Goal: Find specific fact: Find specific fact

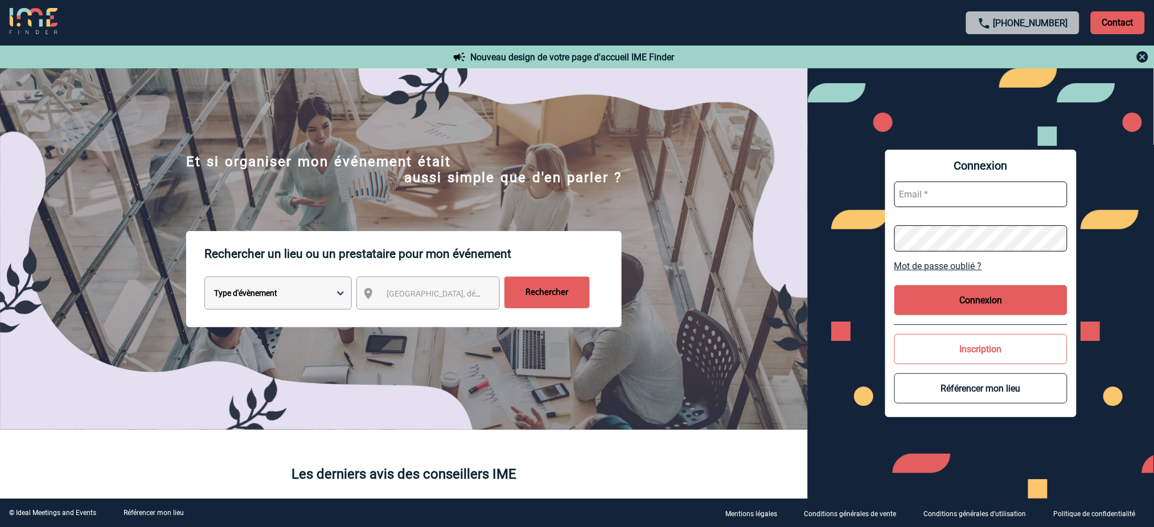
type input "[EMAIL_ADDRESS][DOMAIN_NAME]"
click at [986, 299] on button "Connexion" at bounding box center [980, 300] width 173 height 30
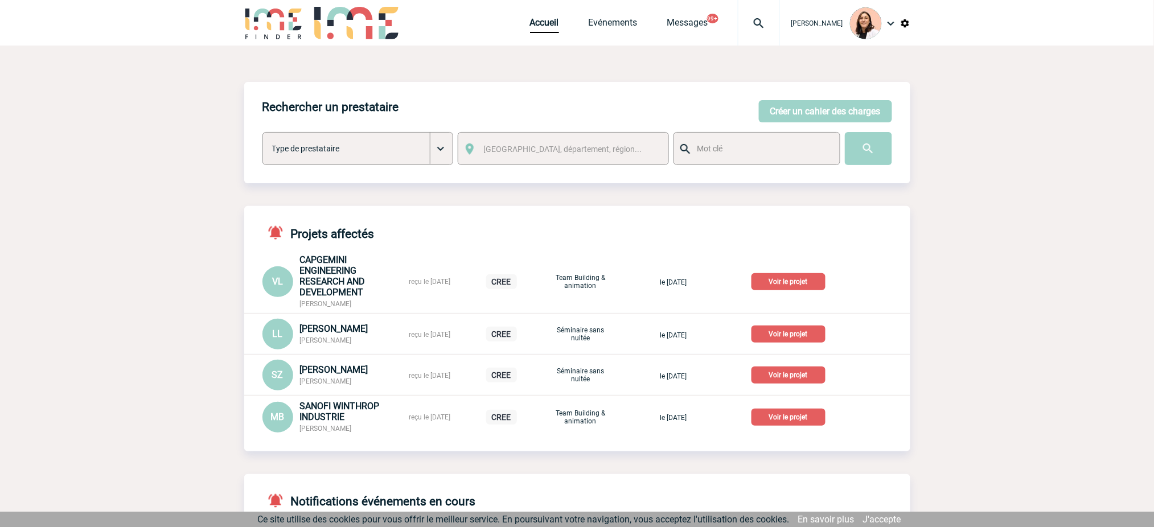
click at [770, 30] on div at bounding box center [759, 23] width 42 height 46
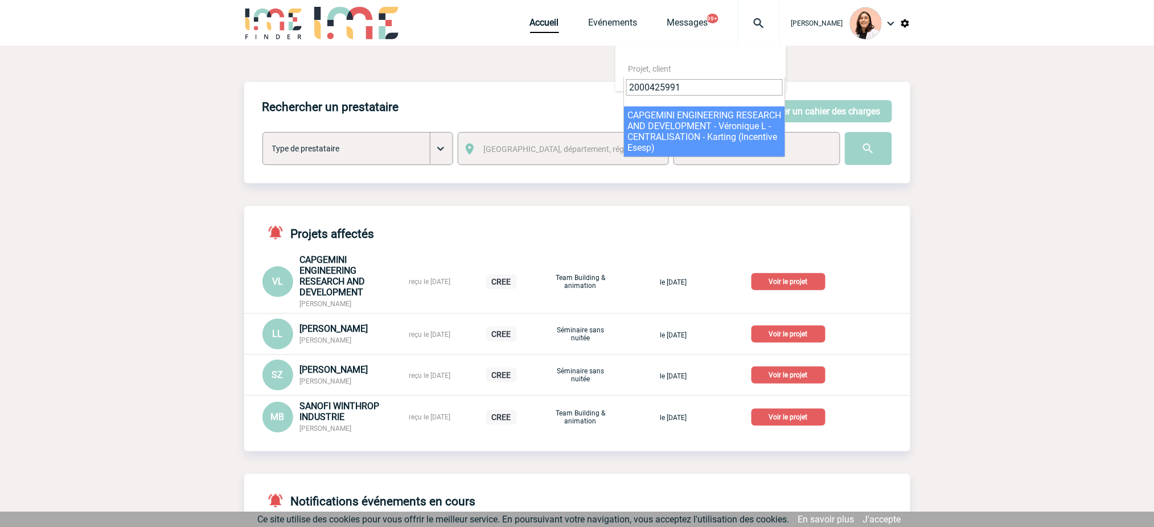
type input "2000425991"
select select "25492"
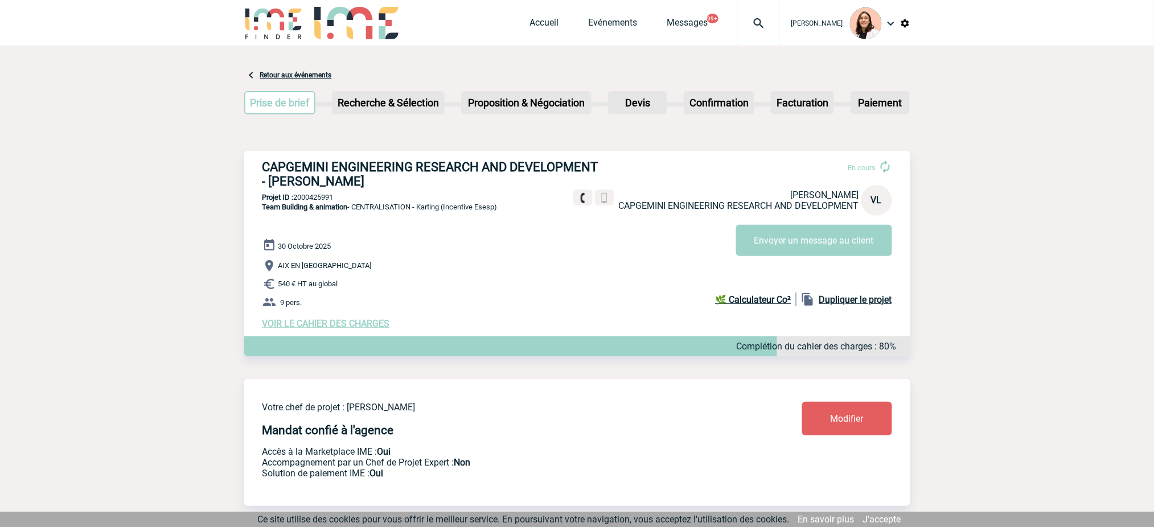
drag, startPoint x: 399, startPoint y: 178, endPoint x: 262, endPoint y: 159, distance: 137.9
click at [262, 160] on h3 "CAPGEMINI ENGINEERING RESEARCH AND DEVELOPMENT - Véronique LEVEQUE" at bounding box center [433, 174] width 342 height 28
copy h3 "CAPGEMINI ENGINEERING RESEARCH AND DEVELOPMENT - Véronique LEVEQUE"
drag, startPoint x: 584, startPoint y: 236, endPoint x: 568, endPoint y: 240, distance: 16.4
click at [577, 238] on div "En cours Véronique LEVEQUE CAPGEMINI ENGINEERING RESEARCH AND DEVELOPMENT VL En…" at bounding box center [737, 203] width 328 height 105
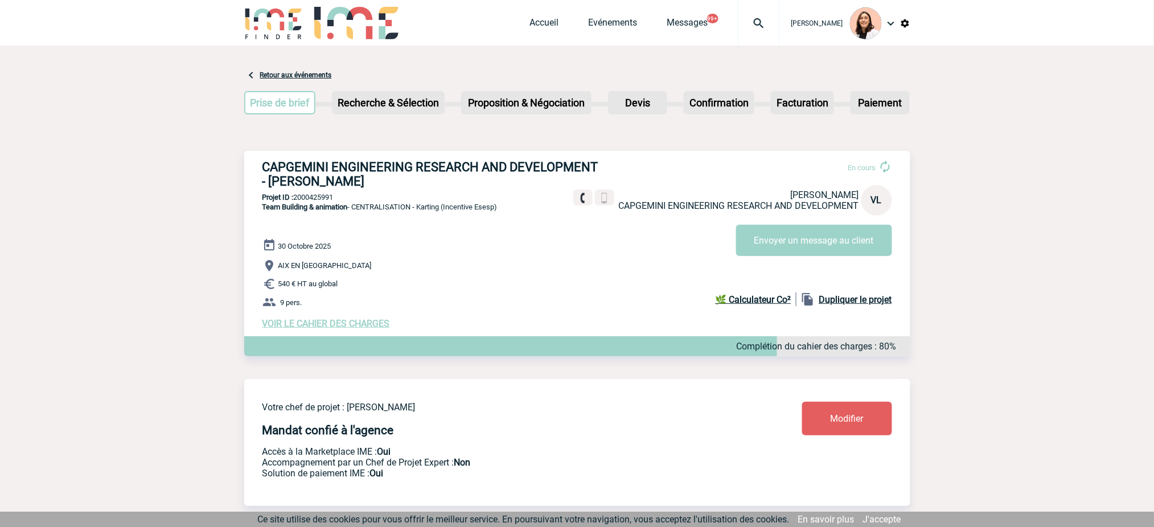
click at [324, 201] on p "Projet ID : 2000425991" at bounding box center [577, 197] width 666 height 9
click at [324, 200] on p "Projet ID : 2000425991" at bounding box center [577, 197] width 666 height 9
copy p "2000425991"
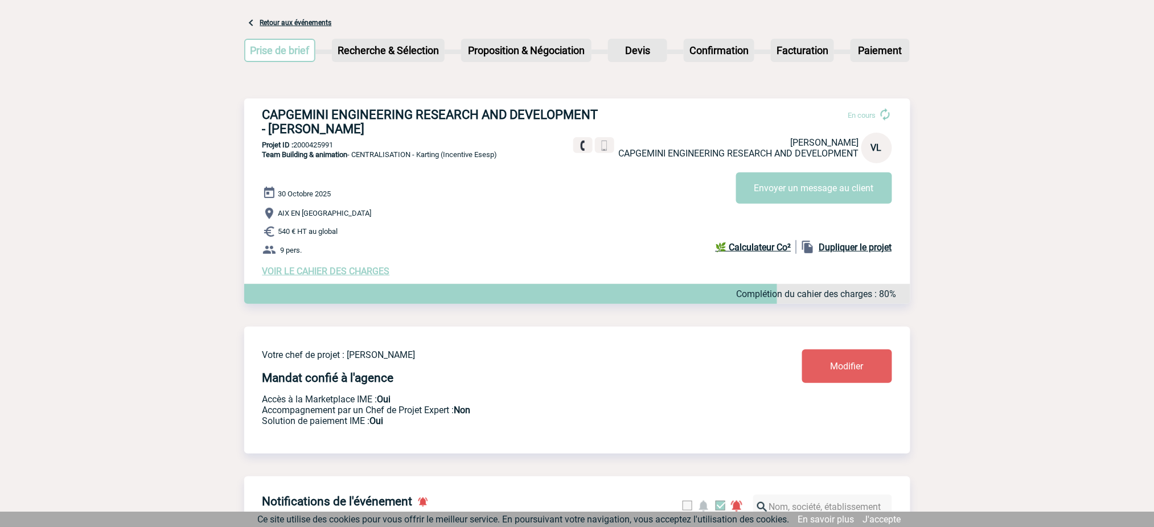
scroll to position [76, 0]
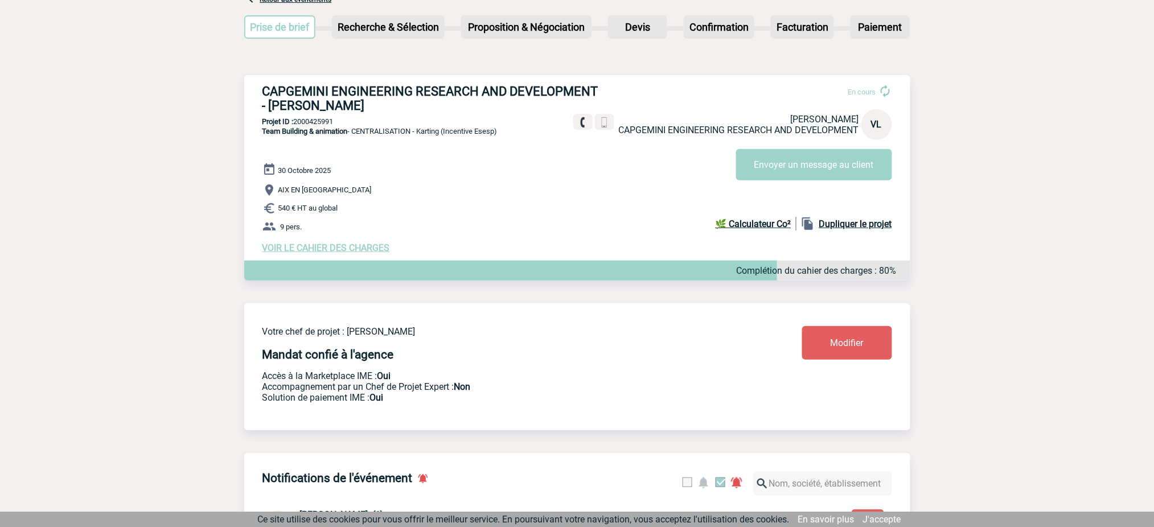
click at [422, 131] on span "Team Building & animation - CENTRALISATION - Karting (Incentive Esesp)" at bounding box center [379, 131] width 235 height 9
click at [513, 133] on div "CAPGEMINI ENGINEERING RESEARCH AND DEVELOPMENT - Véronique LEVEQUE En cours Vér…" at bounding box center [577, 168] width 666 height 187
drag, startPoint x: 511, startPoint y: 134, endPoint x: 422, endPoint y: 134, distance: 88.2
click at [422, 134] on div "CAPGEMINI ENGINEERING RESEARCH AND DEVELOPMENT - Véronique LEVEQUE En cours Vér…" at bounding box center [577, 168] width 666 height 187
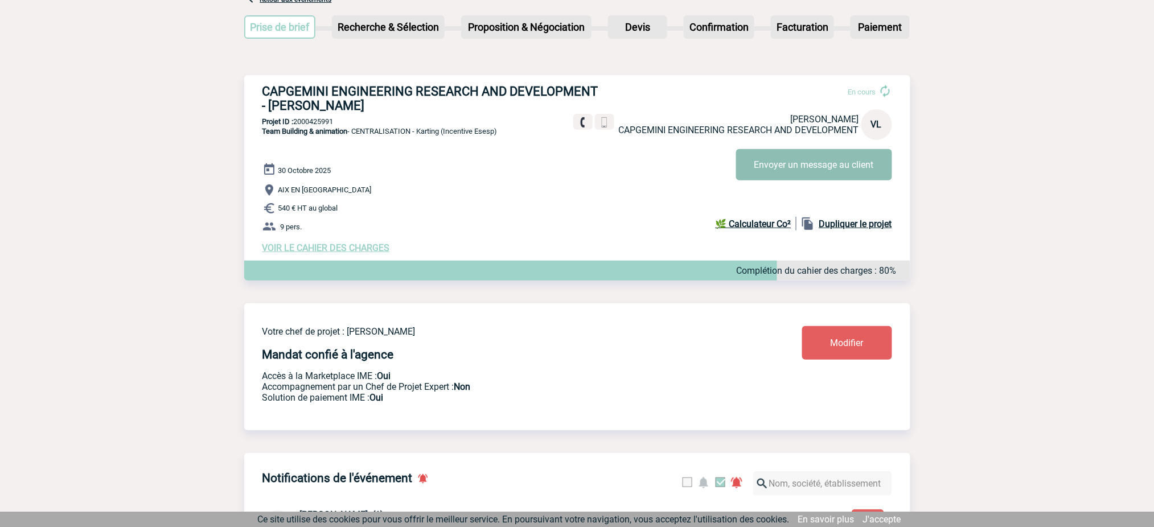
copy span "Karting (Incentive Esesp)"
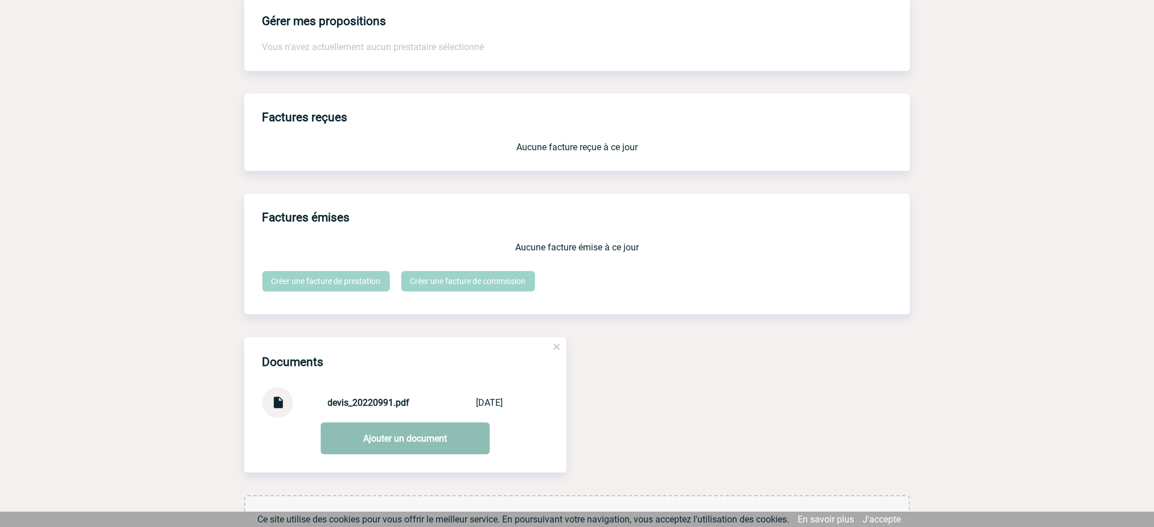
scroll to position [943, 0]
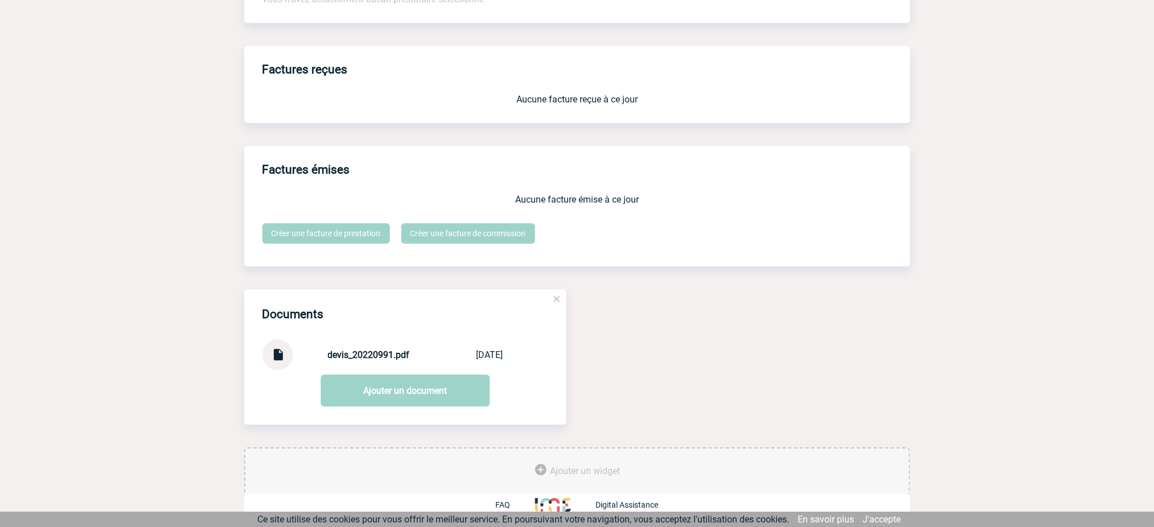
click at [360, 354] on strong "devis_20220991.pdf" at bounding box center [369, 355] width 82 height 11
click at [277, 350] on img at bounding box center [277, 350] width 15 height 22
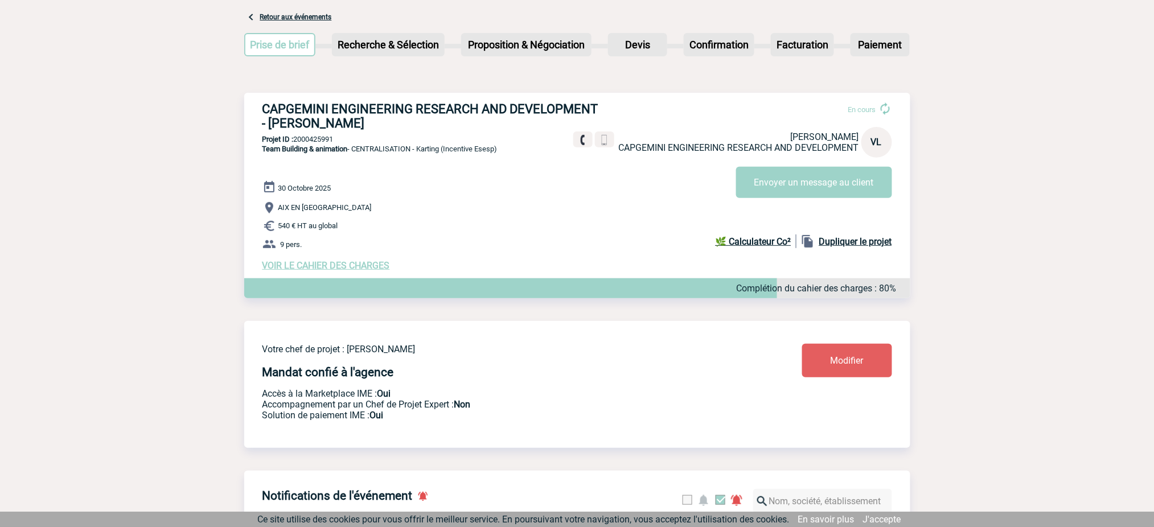
scroll to position [0, 0]
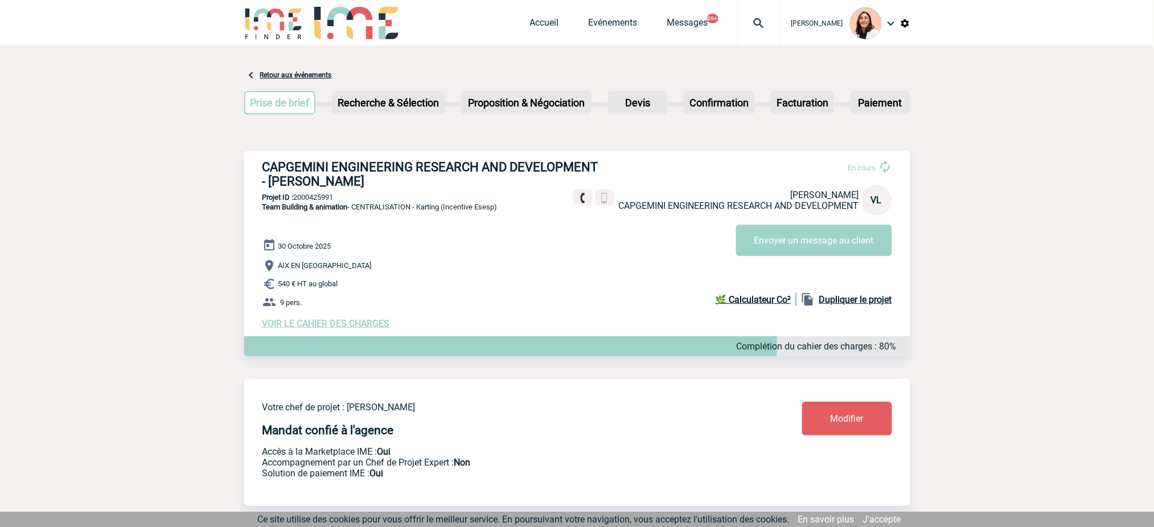
click at [298, 188] on h3 "CAPGEMINI ENGINEERING RESEARCH AND DEVELOPMENT - Véronique LEVEQUE" at bounding box center [433, 174] width 342 height 28
copy h3 "Véronique"
click at [348, 183] on h3 "CAPGEMINI ENGINEERING RESEARCH AND DEVELOPMENT - Véronique LEVEQUE" at bounding box center [433, 174] width 342 height 28
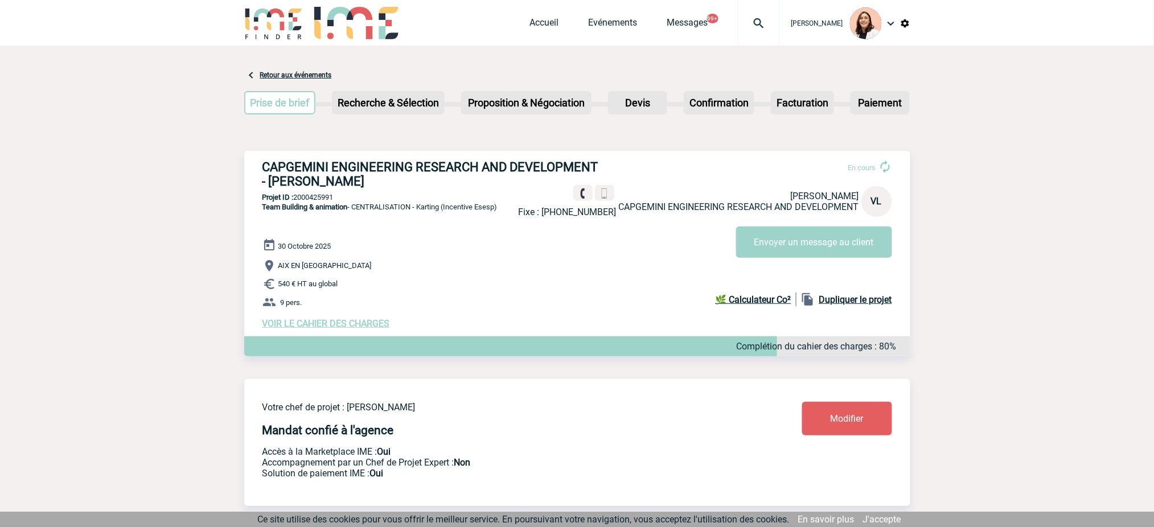
copy h3 "LEVEQUE"
click at [299, 162] on h3 "CAPGEMINI ENGINEERING RESEARCH AND DEVELOPMENT - Véronique LEVEQUE" at bounding box center [433, 174] width 342 height 28
copy h3 "CAPGEMINI"
click at [360, 178] on h3 "CAPGEMINI ENGINEERING RESEARCH AND DEVELOPMENT - Véronique LEVEQUE" at bounding box center [433, 174] width 342 height 28
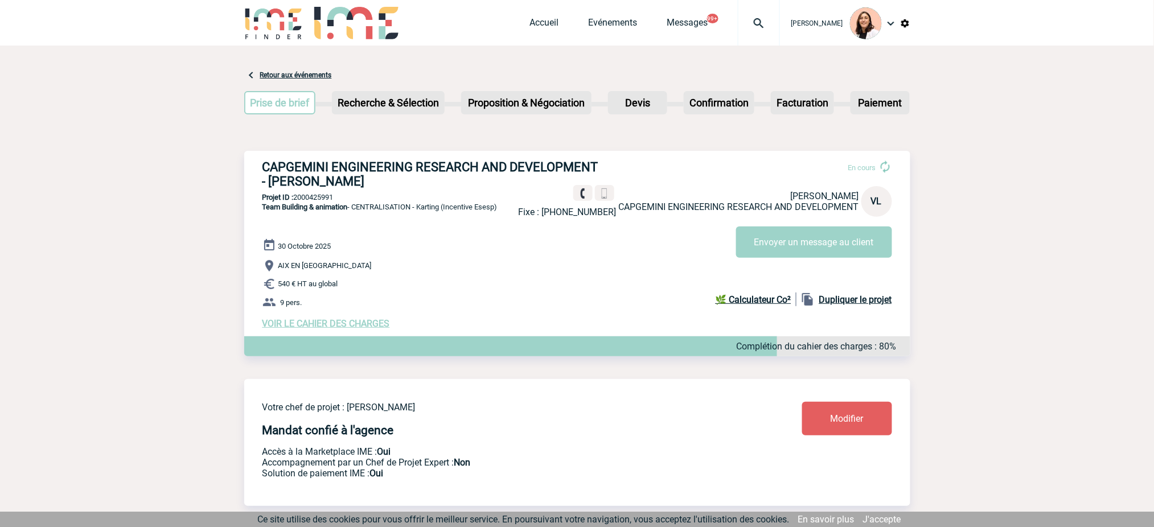
drag, startPoint x: 394, startPoint y: 182, endPoint x: 580, endPoint y: 188, distance: 186.2
drag, startPoint x: 685, startPoint y: 192, endPoint x: 602, endPoint y: 199, distance: 82.8
click at [683, 192] on p "Véronique LEVEQUE CAPGEMINI ENGINEERING RESEARCH AND DEVELOPMENT" at bounding box center [739, 202] width 240 height 22
drag, startPoint x: 376, startPoint y: 182, endPoint x: 253, endPoint y: 188, distance: 122.6
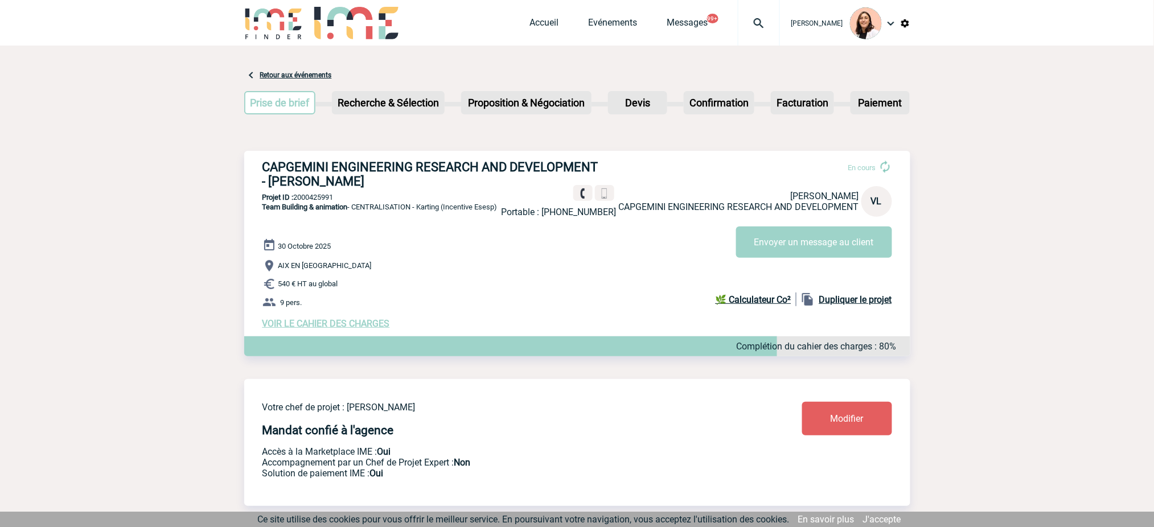
click at [253, 188] on div "CAPGEMINI ENGINEERING RESEARCH AND DEVELOPMENT - Véronique LEVEQUE En cours Por…" at bounding box center [577, 244] width 666 height 187
copy h3 "[PERSON_NAME]"
click at [297, 163] on h3 "CAPGEMINI ENGINEERING RESEARCH AND DEVELOPMENT - Véronique LEVEQUE" at bounding box center [433, 174] width 342 height 28
drag, startPoint x: 297, startPoint y: 163, endPoint x: 324, endPoint y: 167, distance: 27.5
click at [296, 163] on h3 "CAPGEMINI ENGINEERING RESEARCH AND DEVELOPMENT - Véronique LEVEQUE" at bounding box center [433, 174] width 342 height 28
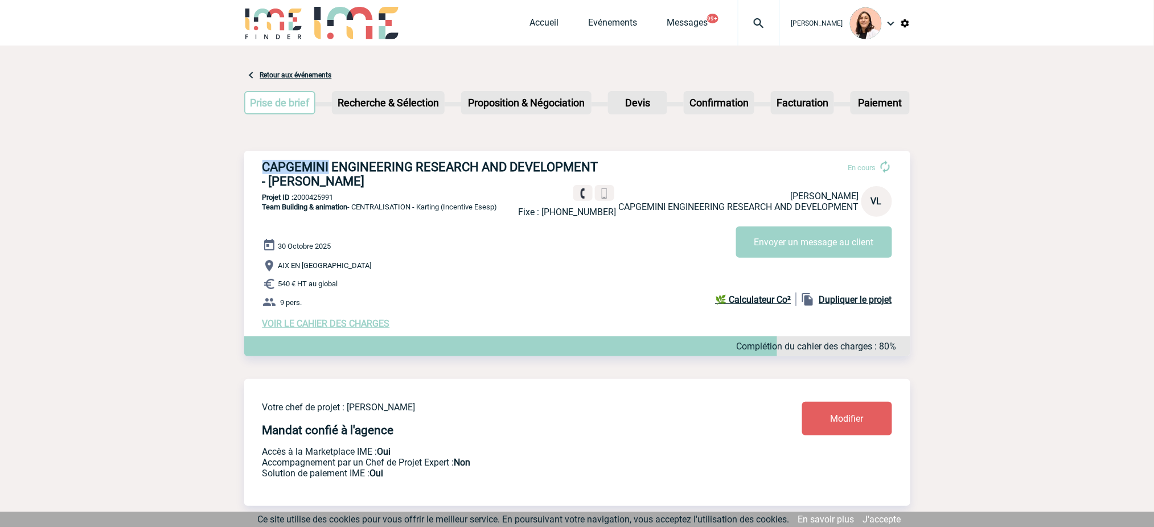
copy h3 "CAPGEMINI"
